Goal: Entertainment & Leisure: Consume media (video, audio)

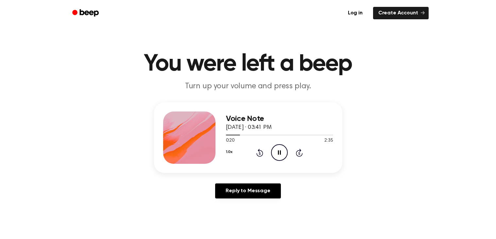
click at [282, 153] on icon "Pause Audio" at bounding box center [279, 152] width 17 height 17
click at [283, 150] on icon "Play Audio" at bounding box center [279, 152] width 17 height 17
click at [284, 149] on icon "Pause Audio" at bounding box center [279, 152] width 17 height 17
click at [283, 153] on icon "Play Audio" at bounding box center [279, 152] width 17 height 17
click at [278, 154] on icon at bounding box center [279, 152] width 3 height 4
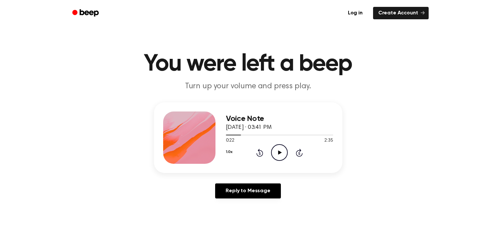
click at [277, 153] on icon "Play Audio" at bounding box center [279, 152] width 17 height 17
click at [263, 155] on div "1.0x Rewind 5 seconds Play Audio Skip 5 seconds" at bounding box center [279, 152] width 107 height 17
click at [260, 153] on icon at bounding box center [260, 153] width 2 height 3
click at [258, 156] on icon at bounding box center [259, 153] width 7 height 8
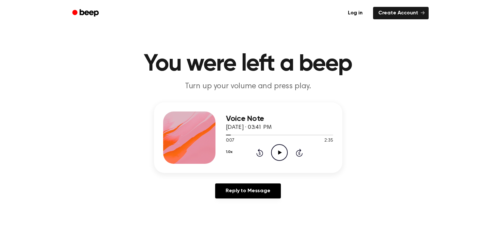
click at [261, 156] on icon at bounding box center [259, 153] width 7 height 8
click at [262, 160] on div "1.0x Rewind 5 seconds Play Audio Skip 5 seconds" at bounding box center [279, 152] width 107 height 17
click at [261, 156] on icon at bounding box center [259, 153] width 7 height 8
click at [258, 150] on icon at bounding box center [259, 153] width 7 height 8
click at [281, 151] on icon "Play Audio" at bounding box center [279, 152] width 17 height 17
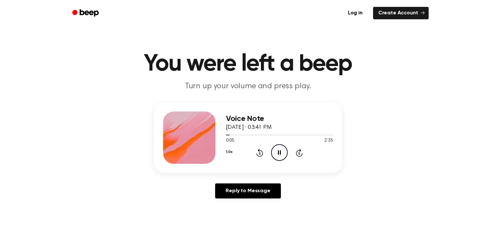
click at [276, 148] on icon "Pause Audio" at bounding box center [279, 152] width 17 height 17
click at [280, 150] on icon "Play Audio" at bounding box center [279, 152] width 17 height 17
click at [277, 147] on icon "Pause Audio" at bounding box center [279, 152] width 17 height 17
click at [275, 149] on icon "Play Audio" at bounding box center [279, 152] width 17 height 17
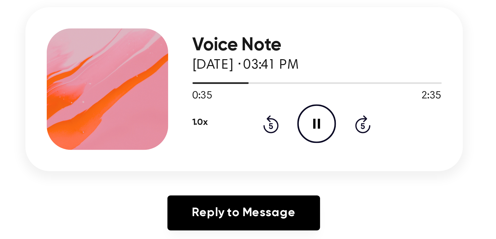
scroll to position [15, 0]
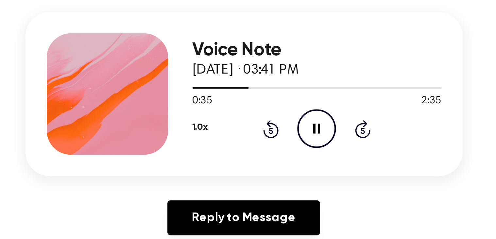
click at [279, 137] on icon at bounding box center [279, 137] width 3 height 4
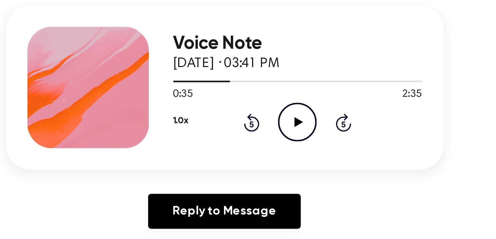
click at [285, 135] on icon "Play Audio" at bounding box center [279, 137] width 17 height 17
click at [258, 136] on icon at bounding box center [259, 138] width 7 height 8
click at [255, 137] on div "1.0x Rewind 5 seconds Pause Audio Skip 5 seconds" at bounding box center [279, 137] width 107 height 17
click at [256, 136] on icon "Rewind 5 seconds" at bounding box center [259, 137] width 7 height 9
click at [259, 136] on icon at bounding box center [259, 138] width 7 height 8
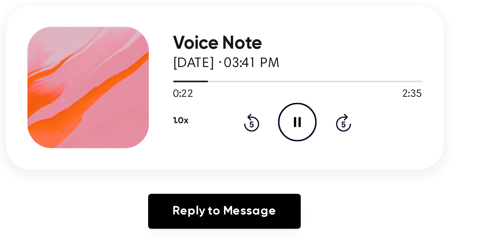
click at [257, 137] on icon "Rewind 5 seconds" at bounding box center [259, 137] width 7 height 9
click at [257, 138] on icon at bounding box center [259, 138] width 7 height 8
click at [258, 138] on icon "Rewind 5 seconds" at bounding box center [259, 137] width 7 height 9
click at [257, 140] on icon at bounding box center [259, 138] width 7 height 8
click at [281, 137] on icon at bounding box center [279, 137] width 3 height 4
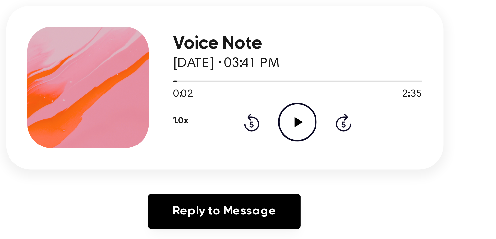
click at [258, 139] on icon "Rewind 5 seconds" at bounding box center [259, 137] width 7 height 9
click at [309, 171] on div "Reply to Message" at bounding box center [248, 178] width 188 height 20
click at [278, 136] on icon at bounding box center [280, 137] width 4 height 4
click at [301, 137] on icon "Skip 5 seconds" at bounding box center [299, 137] width 7 height 9
click at [298, 136] on icon "Skip 5 seconds" at bounding box center [299, 137] width 7 height 9
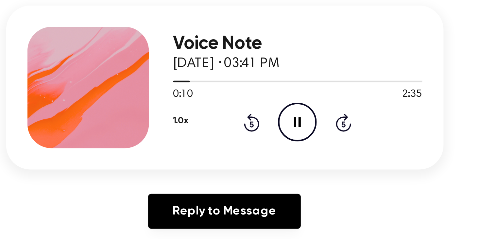
click at [296, 135] on icon "Skip 5 seconds" at bounding box center [299, 137] width 7 height 9
click at [259, 136] on icon at bounding box center [259, 138] width 7 height 8
click at [278, 138] on icon at bounding box center [279, 137] width 3 height 4
click at [272, 137] on icon "Play Audio" at bounding box center [279, 137] width 17 height 17
click at [277, 135] on icon "Pause Audio" at bounding box center [279, 137] width 17 height 17
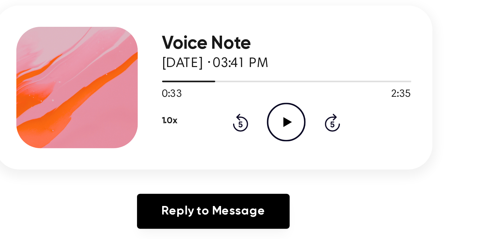
click at [277, 137] on icon "Play Audio" at bounding box center [279, 137] width 17 height 17
click at [277, 140] on icon "Pause Audio" at bounding box center [279, 137] width 17 height 17
click at [278, 135] on icon "Play Audio" at bounding box center [279, 137] width 17 height 17
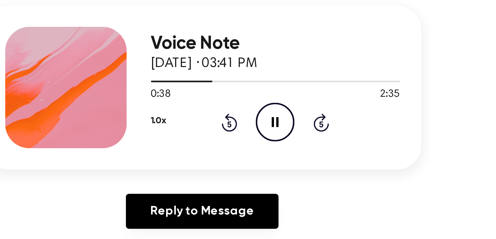
click at [298, 135] on icon at bounding box center [299, 138] width 7 height 8
click at [280, 139] on icon at bounding box center [279, 137] width 3 height 4
click at [256, 139] on icon "Rewind 5 seconds" at bounding box center [259, 137] width 7 height 9
click at [282, 139] on icon "Play Audio" at bounding box center [279, 137] width 17 height 17
click at [282, 136] on icon "Pause Audio" at bounding box center [279, 137] width 17 height 17
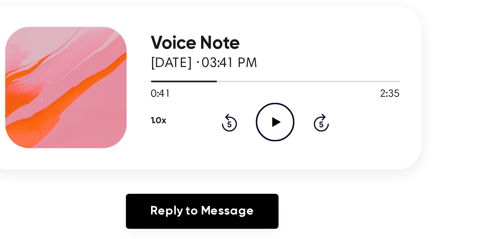
click at [279, 138] on icon at bounding box center [280, 137] width 4 height 4
click at [297, 138] on icon at bounding box center [299, 138] width 7 height 8
click at [278, 139] on icon at bounding box center [279, 137] width 3 height 4
click at [257, 142] on div "1.0x Rewind 5 seconds Play Audio Skip 5 seconds" at bounding box center [279, 137] width 107 height 17
click at [258, 139] on icon "Rewind 5 seconds" at bounding box center [259, 137] width 7 height 9
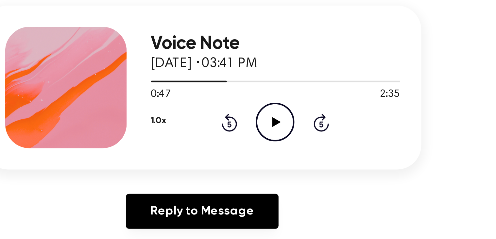
click at [277, 140] on icon "Play Audio" at bounding box center [279, 137] width 17 height 17
click at [277, 141] on icon "Pause Audio" at bounding box center [279, 137] width 17 height 17
click at [263, 138] on icon at bounding box center [259, 138] width 7 height 8
click at [280, 137] on icon at bounding box center [280, 137] width 4 height 4
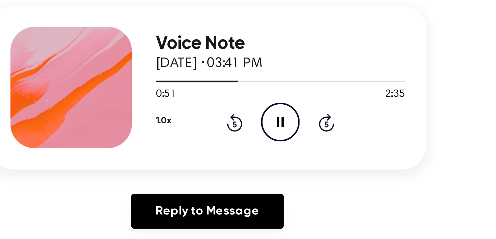
click at [276, 140] on icon "Pause Audio" at bounding box center [279, 137] width 17 height 17
click at [277, 133] on icon "Play Audio" at bounding box center [279, 137] width 17 height 17
click at [280, 139] on icon "Pause Audio" at bounding box center [279, 137] width 17 height 17
click at [283, 138] on icon "Play Audio" at bounding box center [279, 137] width 17 height 17
click at [287, 137] on icon "Pause Audio" at bounding box center [279, 137] width 17 height 17
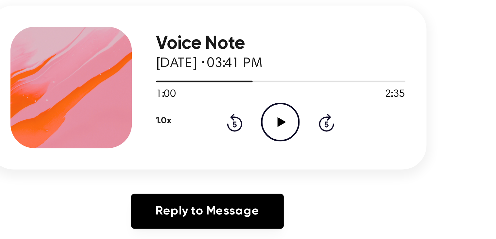
click at [258, 139] on icon "Rewind 5 seconds" at bounding box center [259, 137] width 7 height 9
click at [278, 139] on icon at bounding box center [280, 137] width 4 height 4
click at [280, 137] on icon at bounding box center [279, 137] width 3 height 4
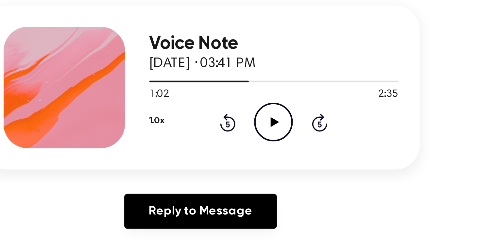
click at [283, 135] on icon "Play Audio" at bounding box center [279, 137] width 17 height 17
click at [281, 135] on icon "Pause Audio" at bounding box center [279, 137] width 17 height 17
click at [262, 137] on icon at bounding box center [259, 138] width 7 height 8
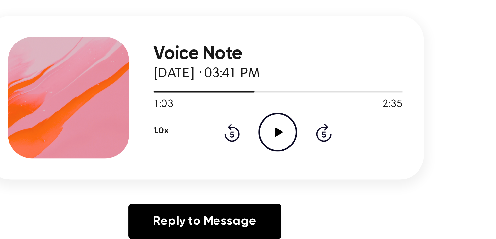
click at [305, 135] on div "1.0x Rewind 5 seconds Play Audio Skip 5 seconds" at bounding box center [279, 137] width 107 height 17
click at [299, 137] on icon at bounding box center [300, 138] width 2 height 3
click at [282, 135] on icon "Play Audio" at bounding box center [279, 137] width 17 height 17
click at [300, 139] on icon "Skip 5 seconds" at bounding box center [299, 137] width 7 height 9
click at [280, 133] on icon "Pause Audio" at bounding box center [279, 137] width 17 height 17
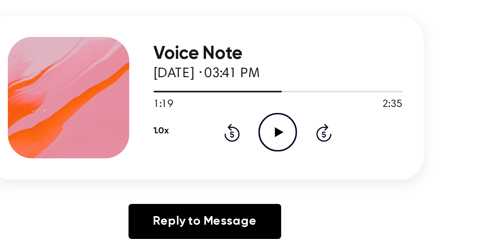
click at [261, 133] on icon "Rewind 5 seconds" at bounding box center [259, 137] width 7 height 9
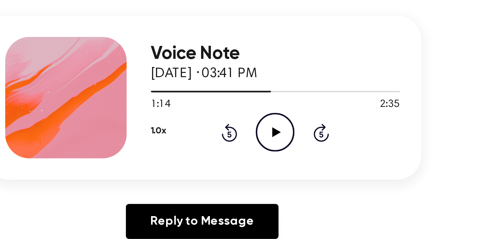
click at [282, 142] on icon "Play Audio" at bounding box center [279, 137] width 17 height 17
click at [283, 128] on div "1:15 2:35" at bounding box center [279, 125] width 107 height 7
click at [277, 137] on icon "Pause Audio" at bounding box center [279, 137] width 17 height 17
